Goal: Obtain resource: Obtain resource

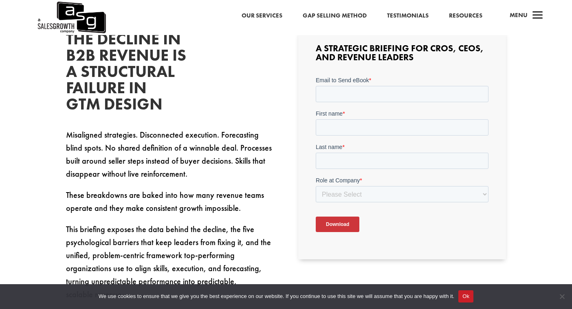
scroll to position [215, 0]
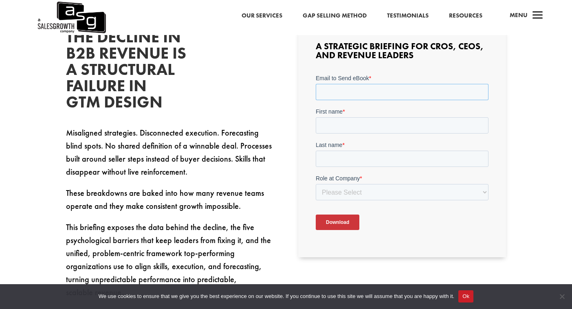
click at [327, 97] on input "Email to Send eBook *" at bounding box center [401, 91] width 173 height 16
type input "cmmarzari@gmail.com"
type input "[PERSON_NAME]"
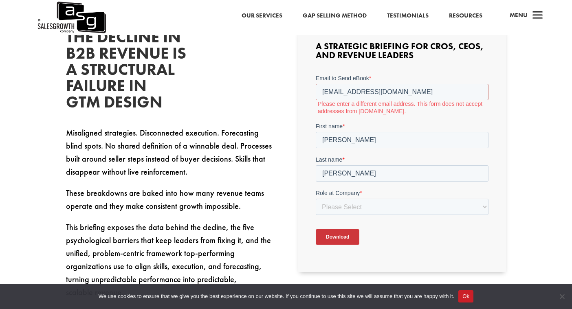
click at [361, 192] on span "*" at bounding box center [360, 192] width 2 height 7
click at [361, 198] on select "Please Select C-Level (CRO, CSO, etc) Senior Leadership (VP of Sales, VP of Ena…" at bounding box center [401, 206] width 173 height 16
click at [398, 92] on input "cmmarzari@gmail.com" at bounding box center [401, 91] width 173 height 16
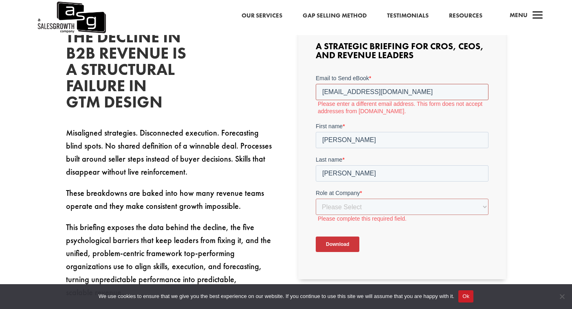
click at [398, 92] on input "cmmarzari@gmail.com" at bounding box center [401, 91] width 173 height 16
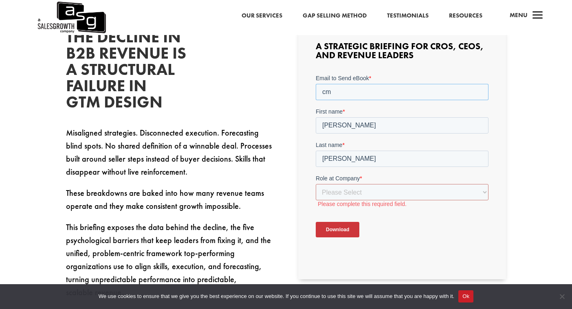
type input "c"
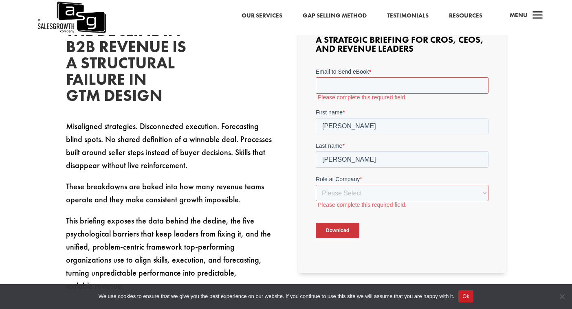
scroll to position [221, 0]
click at [344, 88] on input "Email to Send eBook *" at bounding box center [401, 85] width 173 height 16
click at [331, 89] on input "Email to Send eBook *" at bounding box center [401, 85] width 173 height 16
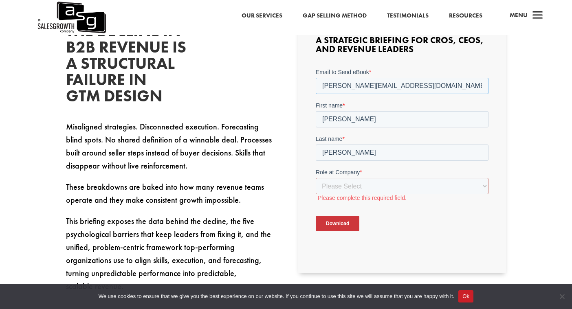
type input "[PERSON_NAME][EMAIL_ADDRESS][DOMAIN_NAME]"
click at [346, 181] on select "Please Select C-Level (CRO, CSO, etc) Senior Leadership (VP of Sales, VP of Ena…" at bounding box center [401, 185] width 173 height 16
select select "Director/Manager (Sales Director, Regional Sales Manager, etc)"
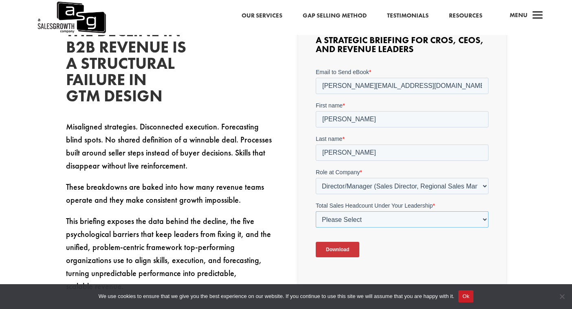
click at [351, 219] on select "Please Select Just Me 1-9 10-19 20-49 50-99 100+" at bounding box center [401, 219] width 173 height 16
select select "100+"
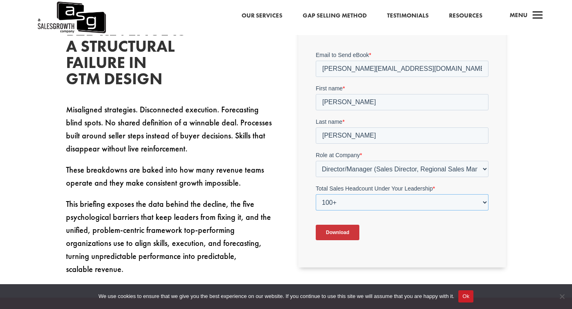
scroll to position [265, 0]
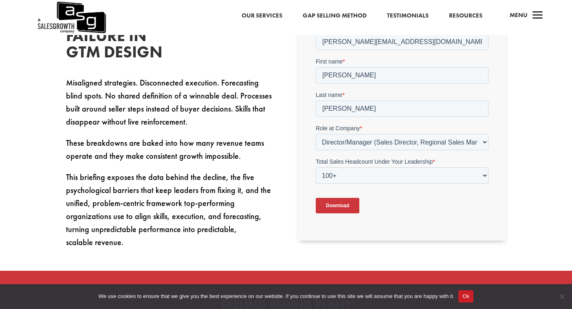
click at [346, 209] on input "Download" at bounding box center [337, 204] width 44 height 15
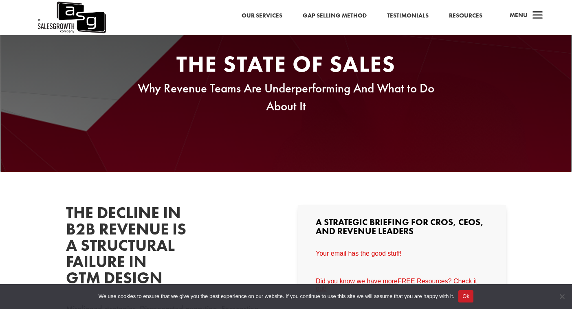
scroll to position [0, 0]
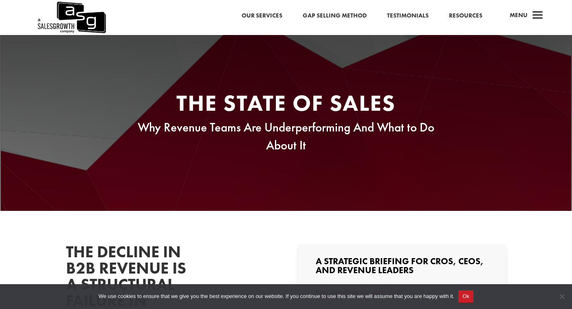
click at [469, 16] on link "Resources" at bounding box center [465, 16] width 33 height 11
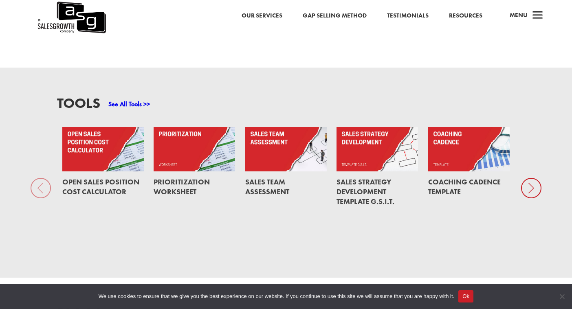
scroll to position [542, 0]
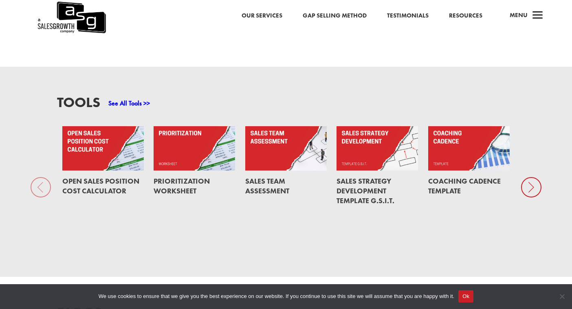
click at [532, 177] on icon at bounding box center [531, 187] width 20 height 20
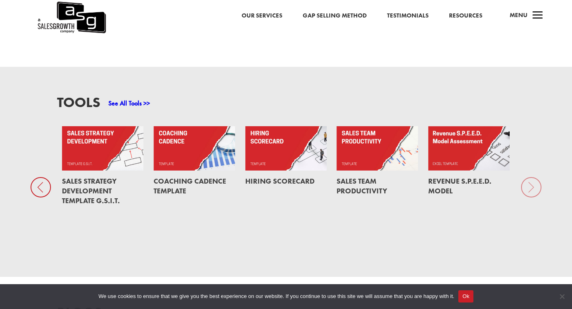
click at [195, 176] on link "Coaching Cadence Template" at bounding box center [189, 185] width 72 height 19
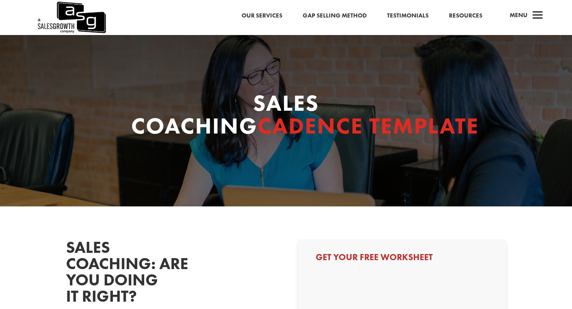
select select "Director/Manager (Sales Director, Regional Sales Manager, etc)"
select select "100+"
